Goal: Find specific page/section: Find specific page/section

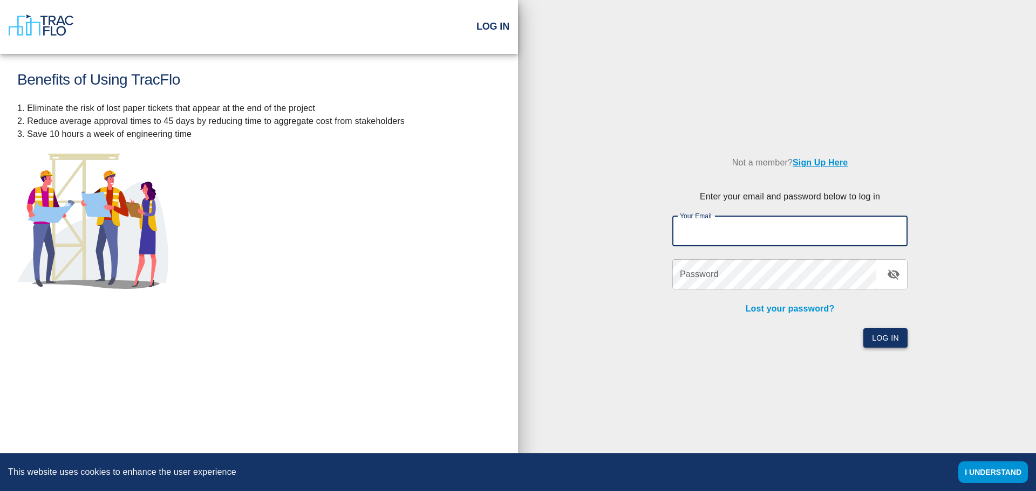
type input "[EMAIL_ADDRESS][DOMAIN_NAME]"
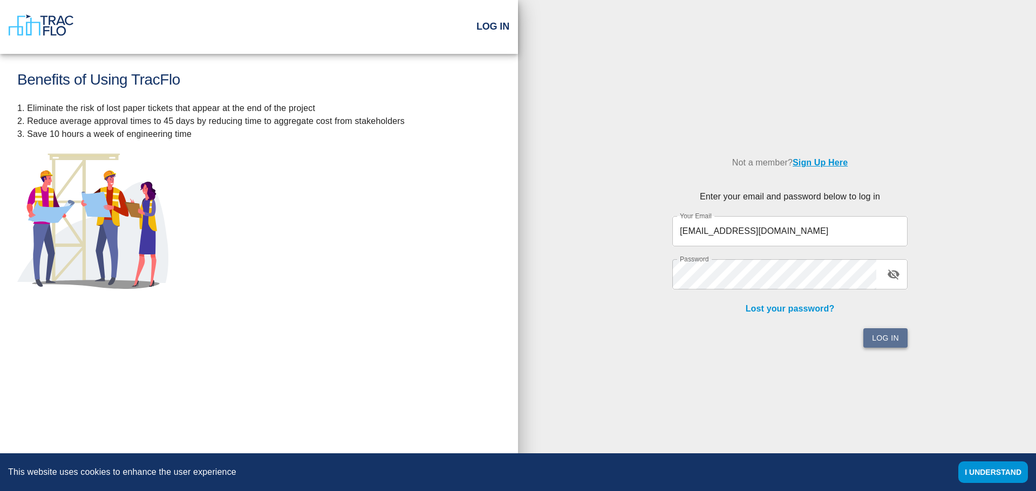
click at [893, 345] on button "Log In" at bounding box center [885, 338] width 44 height 20
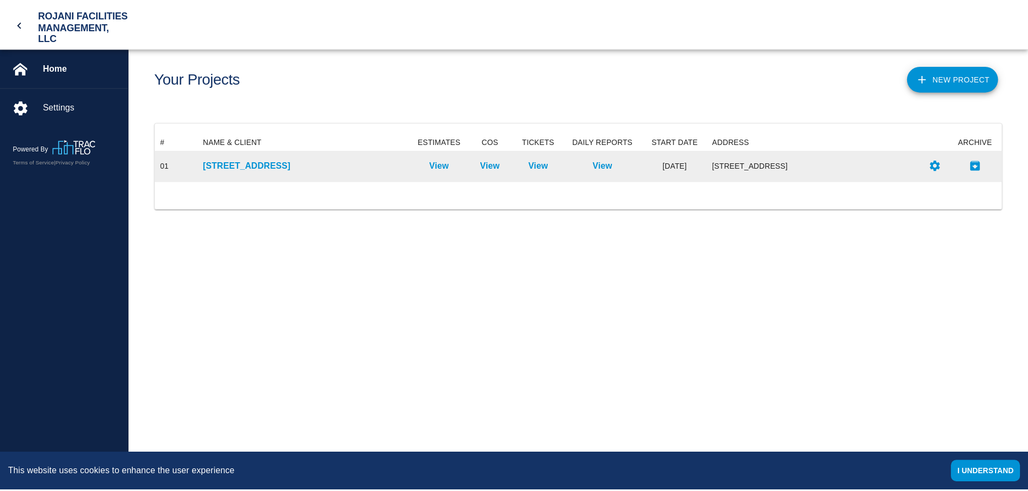
scroll to position [39, 845]
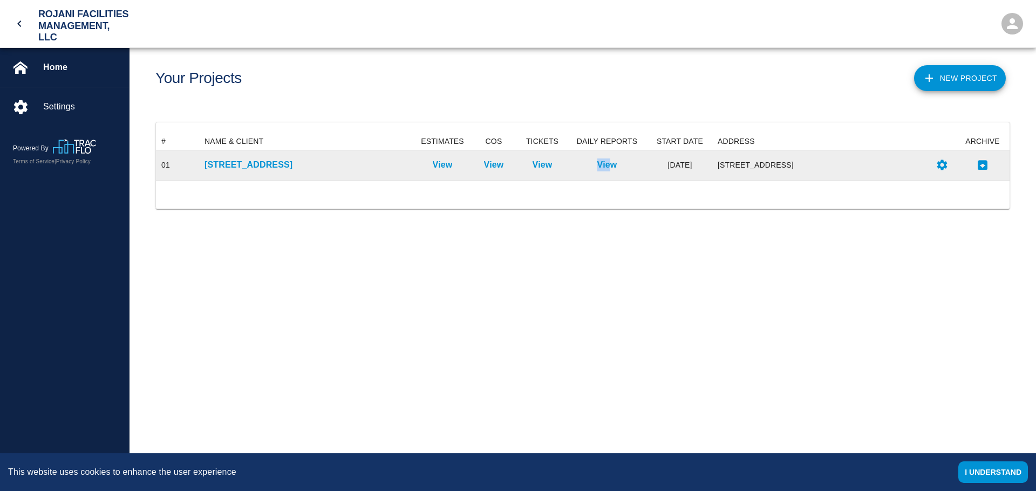
drag, startPoint x: 565, startPoint y: 165, endPoint x: 658, endPoint y: 166, distance: 92.8
click at [648, 166] on div "01 [STREET_ADDRESS] View View View View [DATE] [STREET_ADDRESS]" at bounding box center [582, 165] width 853 height 30
click at [277, 153] on div "[STREET_ADDRESS]" at bounding box center [307, 165] width 216 height 30
click at [247, 163] on p "[STREET_ADDRESS]" at bounding box center [307, 165] width 206 height 13
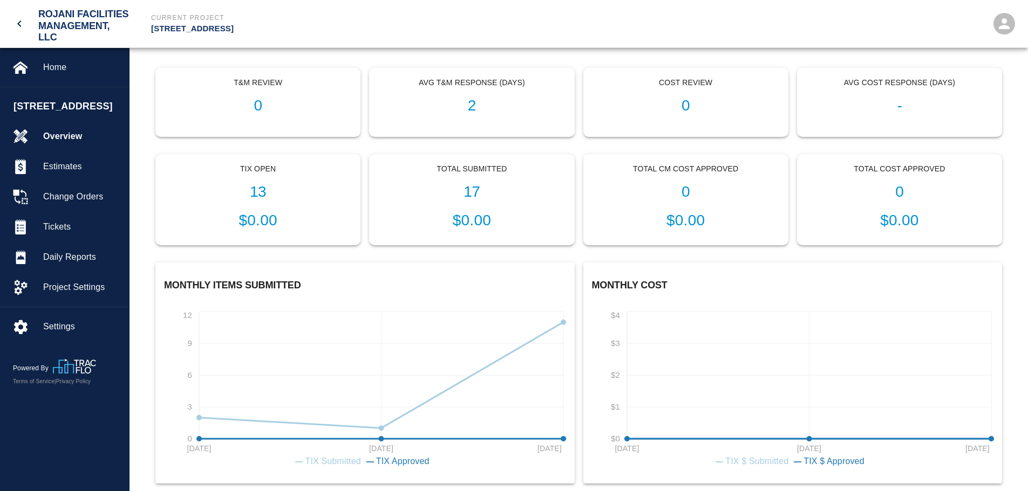
scroll to position [269, 0]
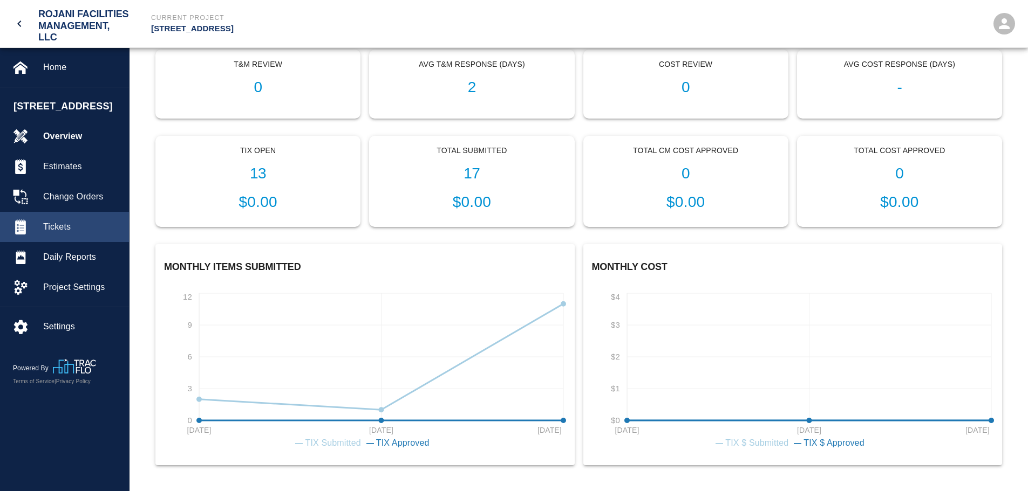
click at [72, 234] on span "Tickets" at bounding box center [81, 227] width 77 height 13
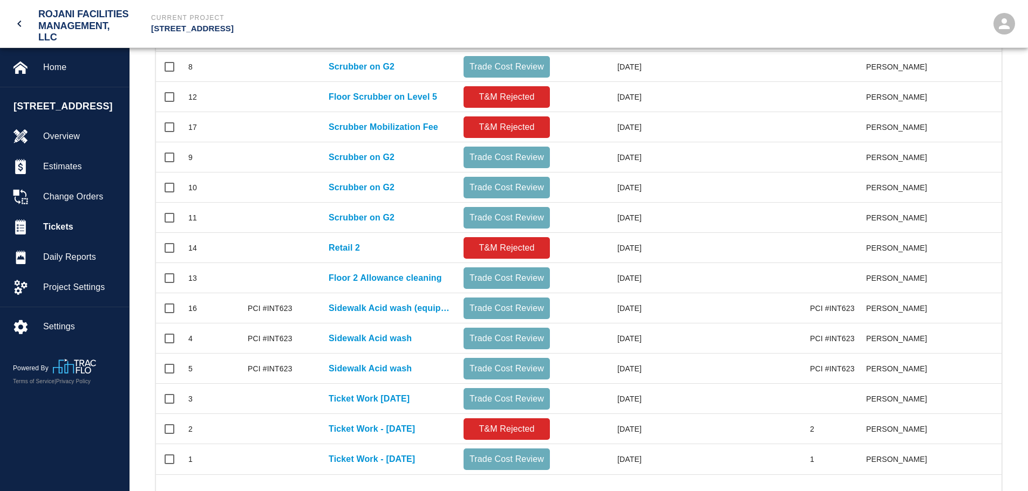
scroll to position [379, 0]
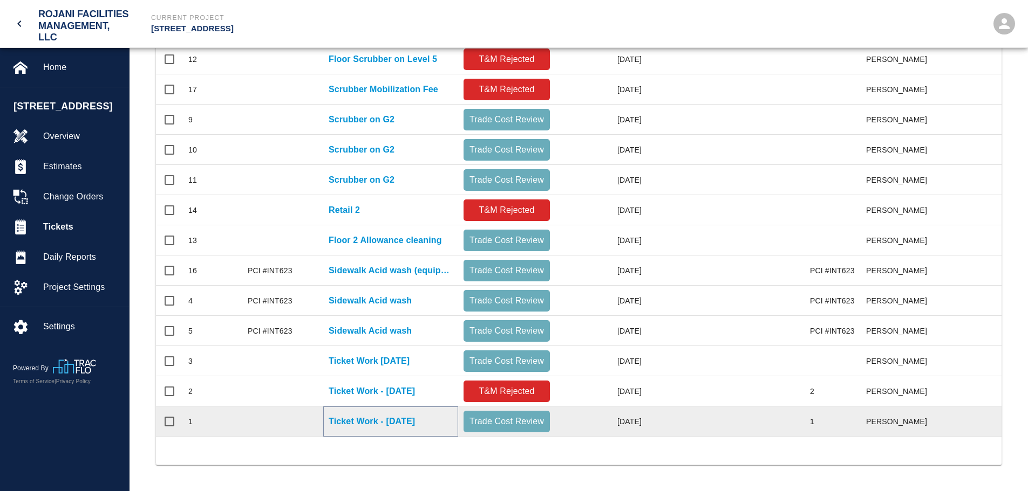
click at [401, 417] on p "Ticket Work - [DATE]" at bounding box center [371, 421] width 86 height 13
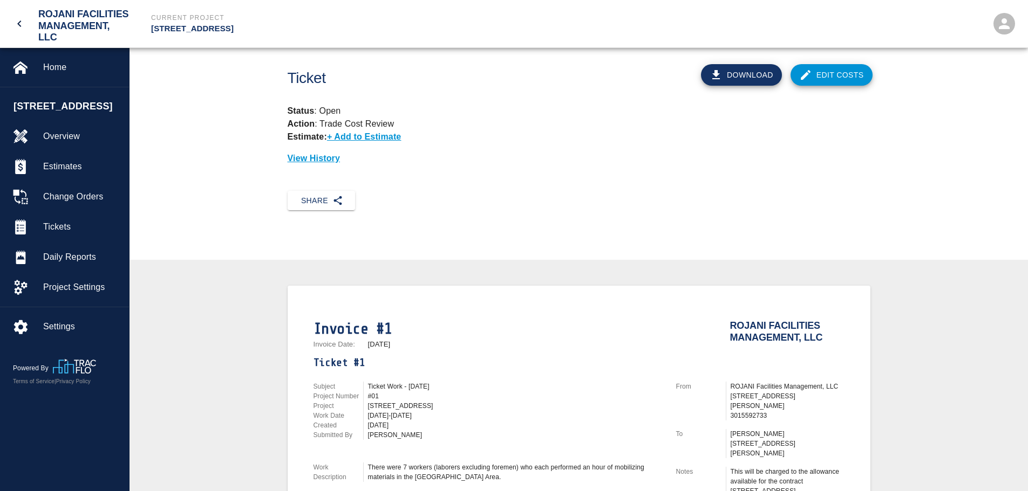
click at [21, 22] on icon "open drawer" at bounding box center [19, 23] width 13 height 13
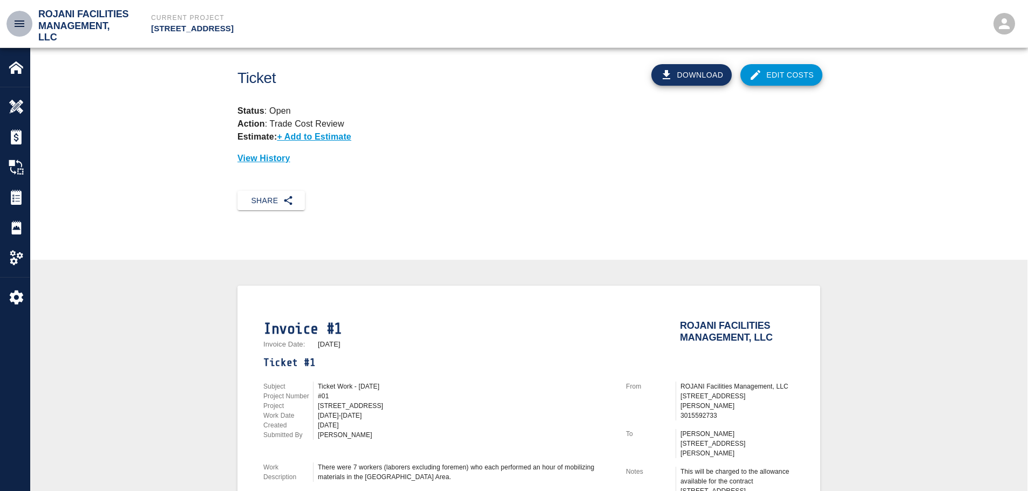
click at [16, 31] on button "open drawer" at bounding box center [19, 24] width 26 height 26
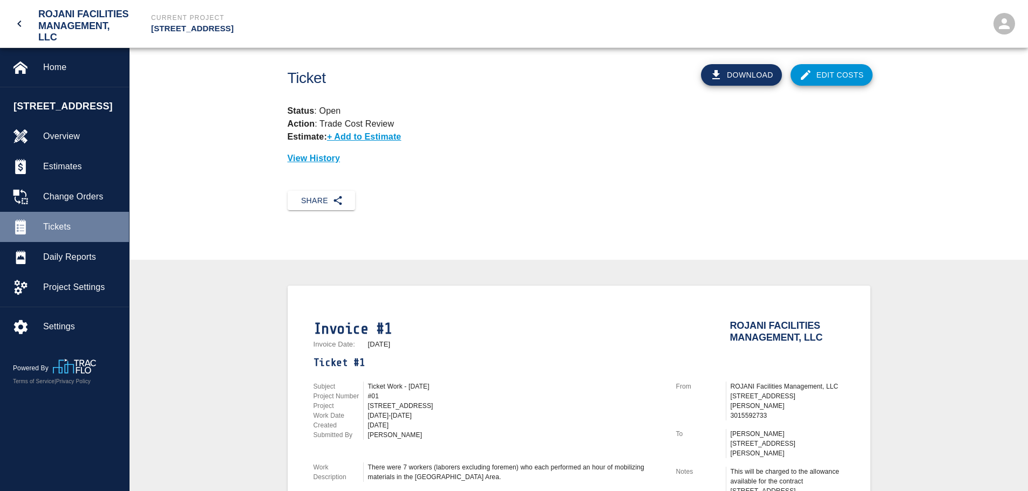
click at [43, 242] on div "Tickets" at bounding box center [64, 227] width 129 height 30
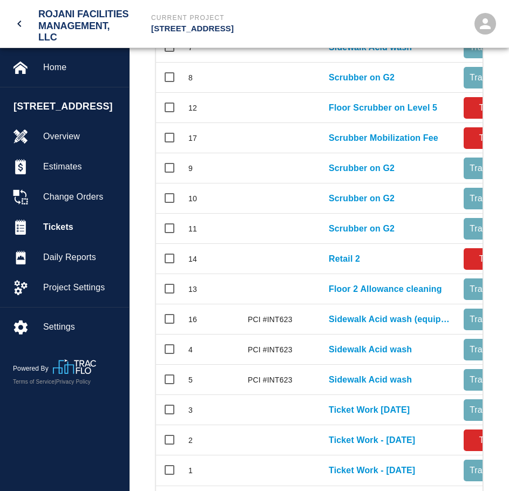
scroll to position [531, 318]
